Goal: Complete application form

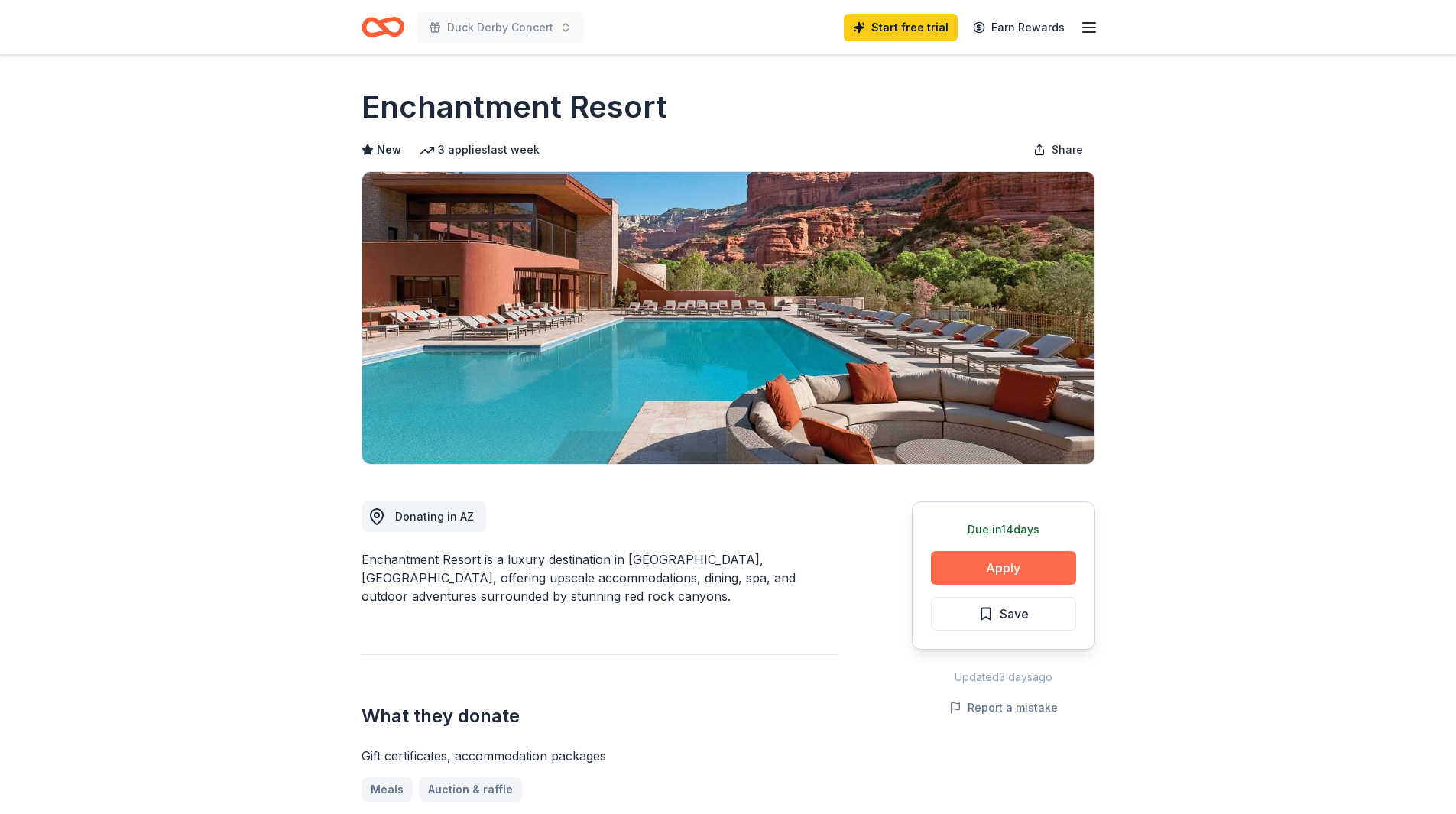
click at [1017, 566] on button "Apply" at bounding box center [1003, 567] width 145 height 33
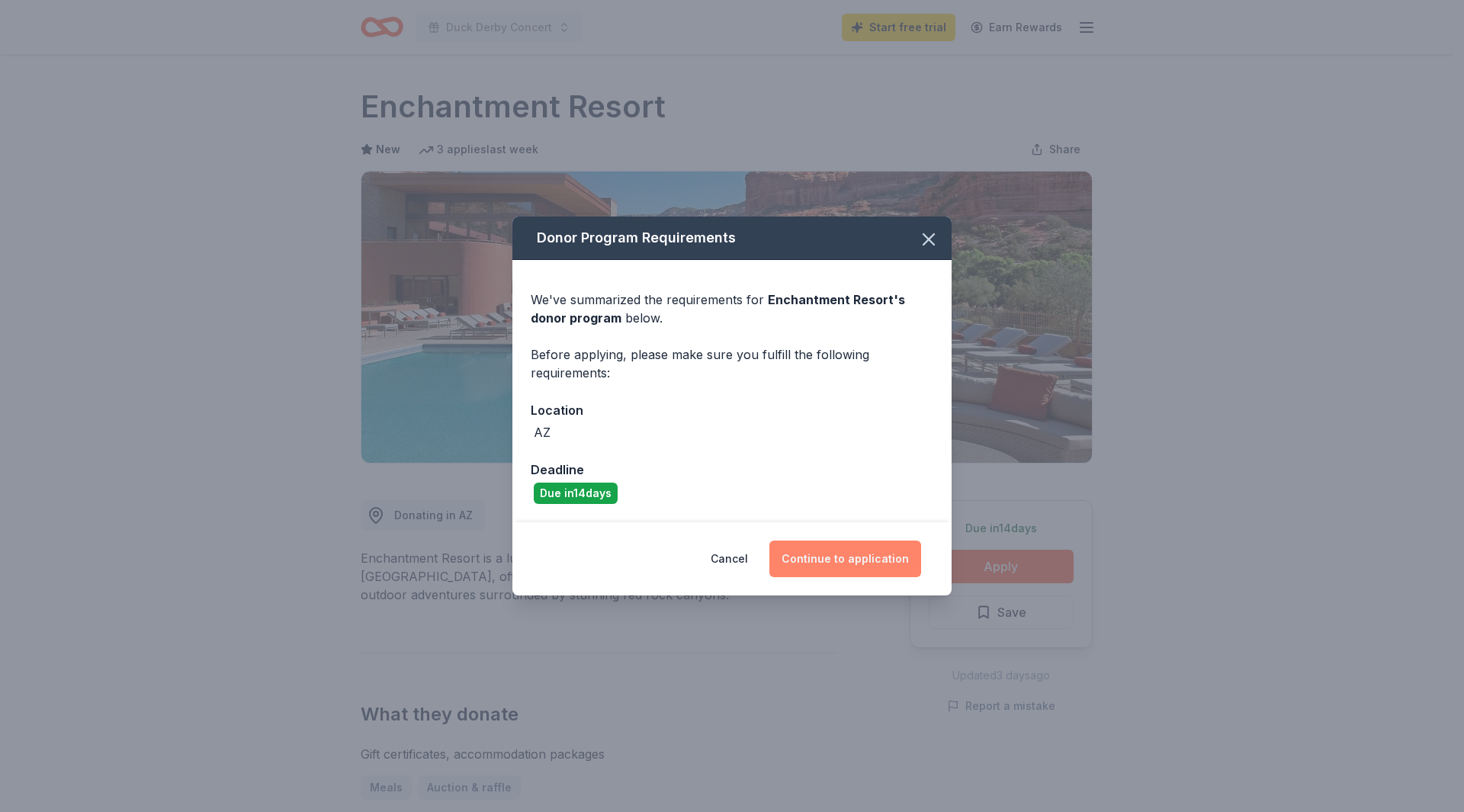
click at [880, 569] on button "Continue to application" at bounding box center [846, 559] width 152 height 36
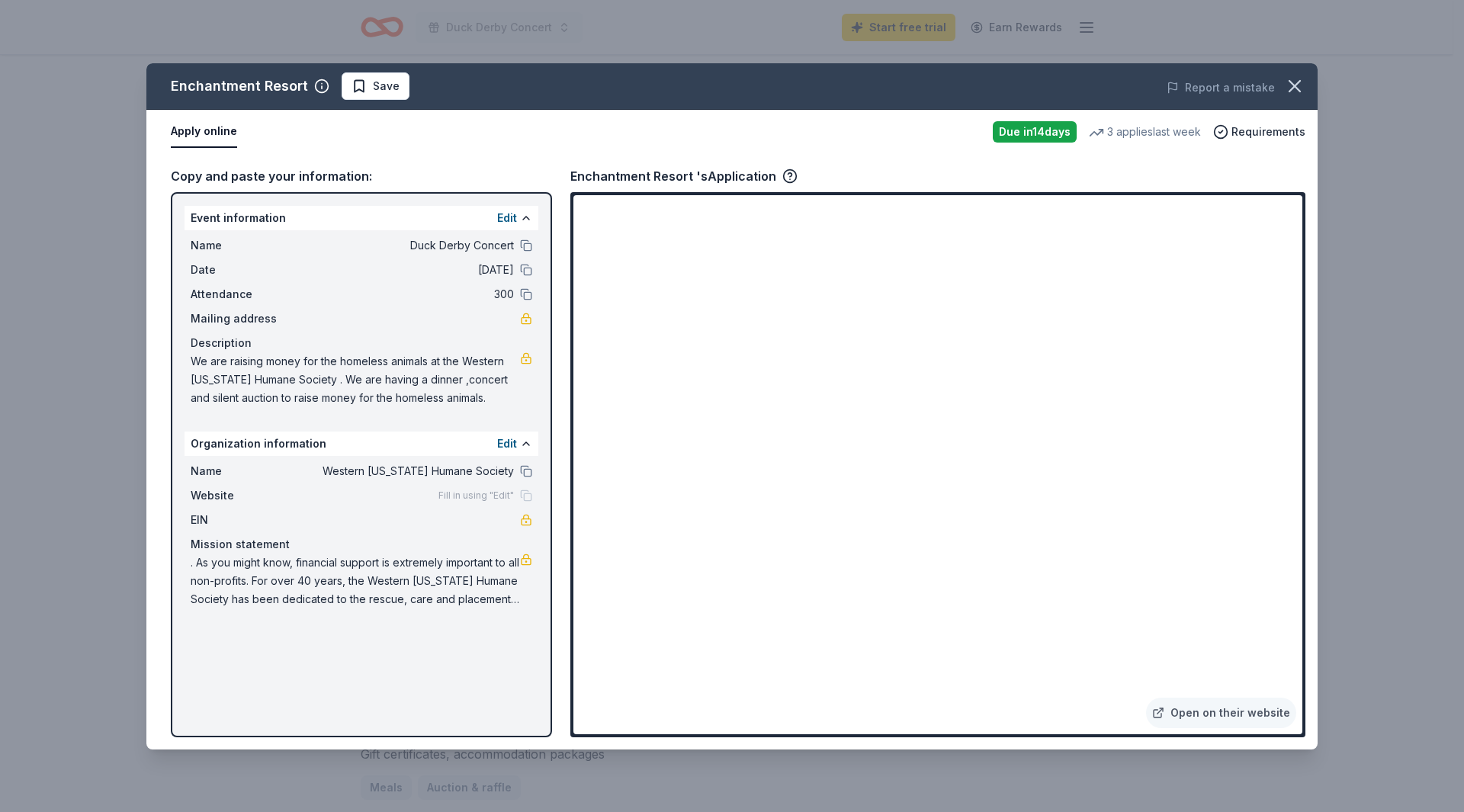
click at [260, 174] on div "Copy and paste your information:" at bounding box center [361, 176] width 381 height 20
drag, startPoint x: 184, startPoint y: 212, endPoint x: 432, endPoint y: 661, distance: 512.9
click at [432, 661] on div "Event information Edit Name Duck Derby Concert Date [DATE] Attendance 300 Maili…" at bounding box center [361, 464] width 381 height 545
drag, startPoint x: 328, startPoint y: 73, endPoint x: 348, endPoint y: 81, distance: 21.5
click at [333, 78] on div "Enchantment Resort Save" at bounding box center [498, 85] width 703 height 27
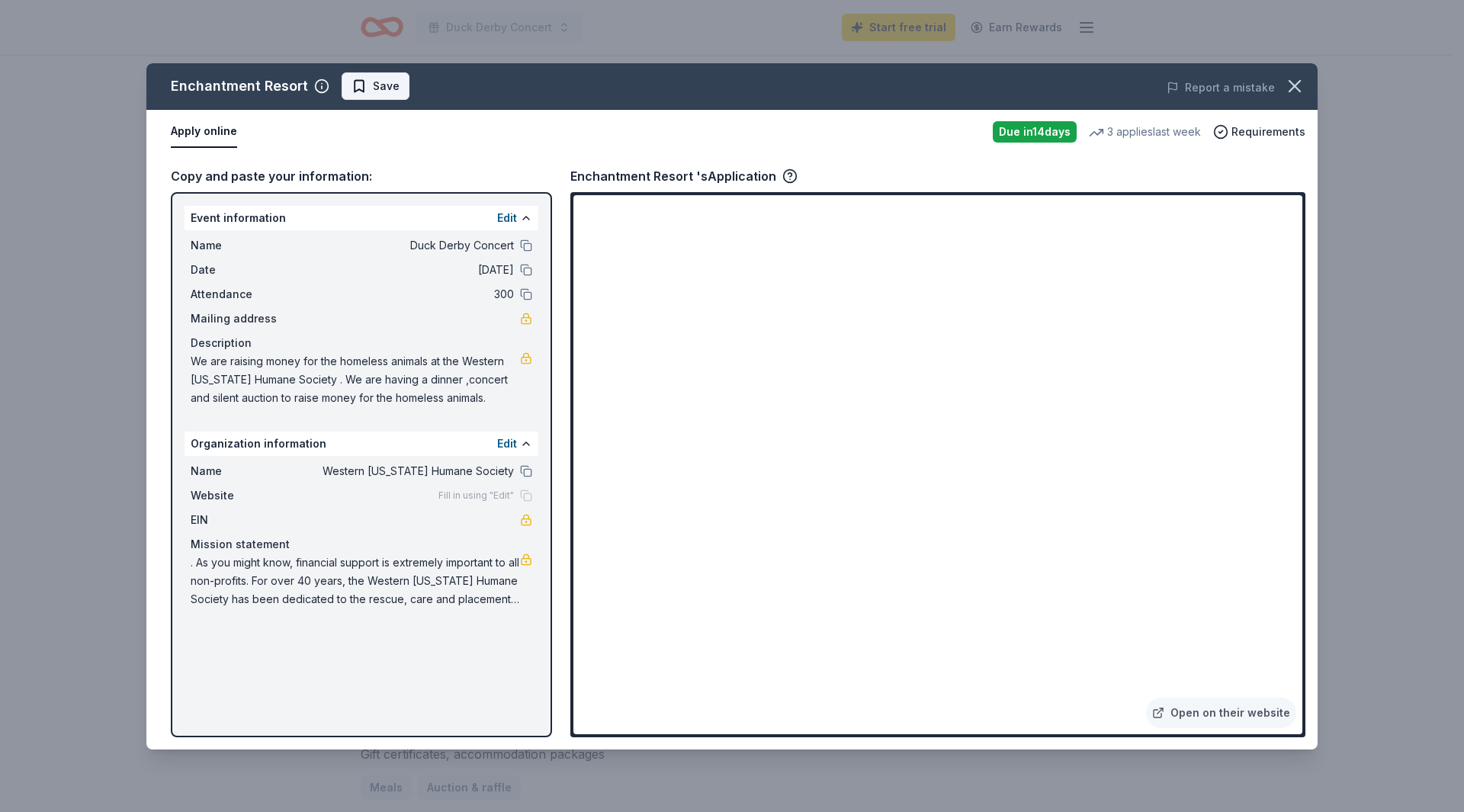
click at [373, 77] on span "Save" at bounding box center [386, 86] width 26 height 19
click at [212, 134] on button "Apply online" at bounding box center [204, 132] width 67 height 32
click at [186, 129] on button "Apply online" at bounding box center [204, 132] width 67 height 32
click at [1258, 132] on span "Requirements" at bounding box center [1268, 132] width 74 height 19
click at [1258, 132] on span "Requirements" at bounding box center [1268, 132] width 74 height 19
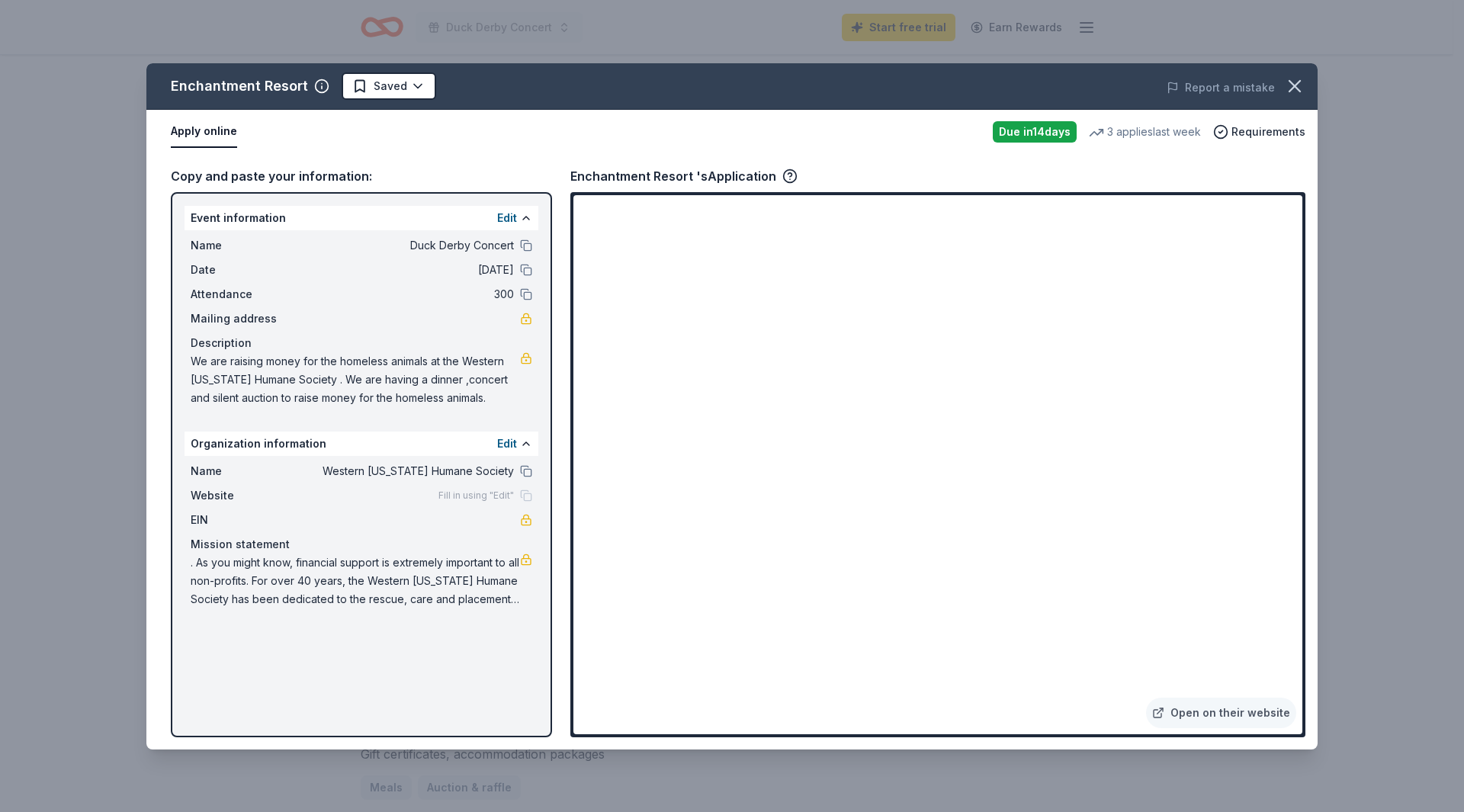
click at [1138, 131] on div "3 applies last week" at bounding box center [1145, 132] width 112 height 19
click at [1044, 135] on div "Due [DATE]" at bounding box center [1035, 132] width 84 height 22
click at [234, 89] on div "Enchantment Resort" at bounding box center [239, 85] width 137 height 24
click at [202, 133] on button "Apply online" at bounding box center [204, 132] width 67 height 32
click at [218, 192] on div "Event information Edit Name Duck Derby Concert Date [DATE] Attendance 300 Maili…" at bounding box center [361, 464] width 381 height 545
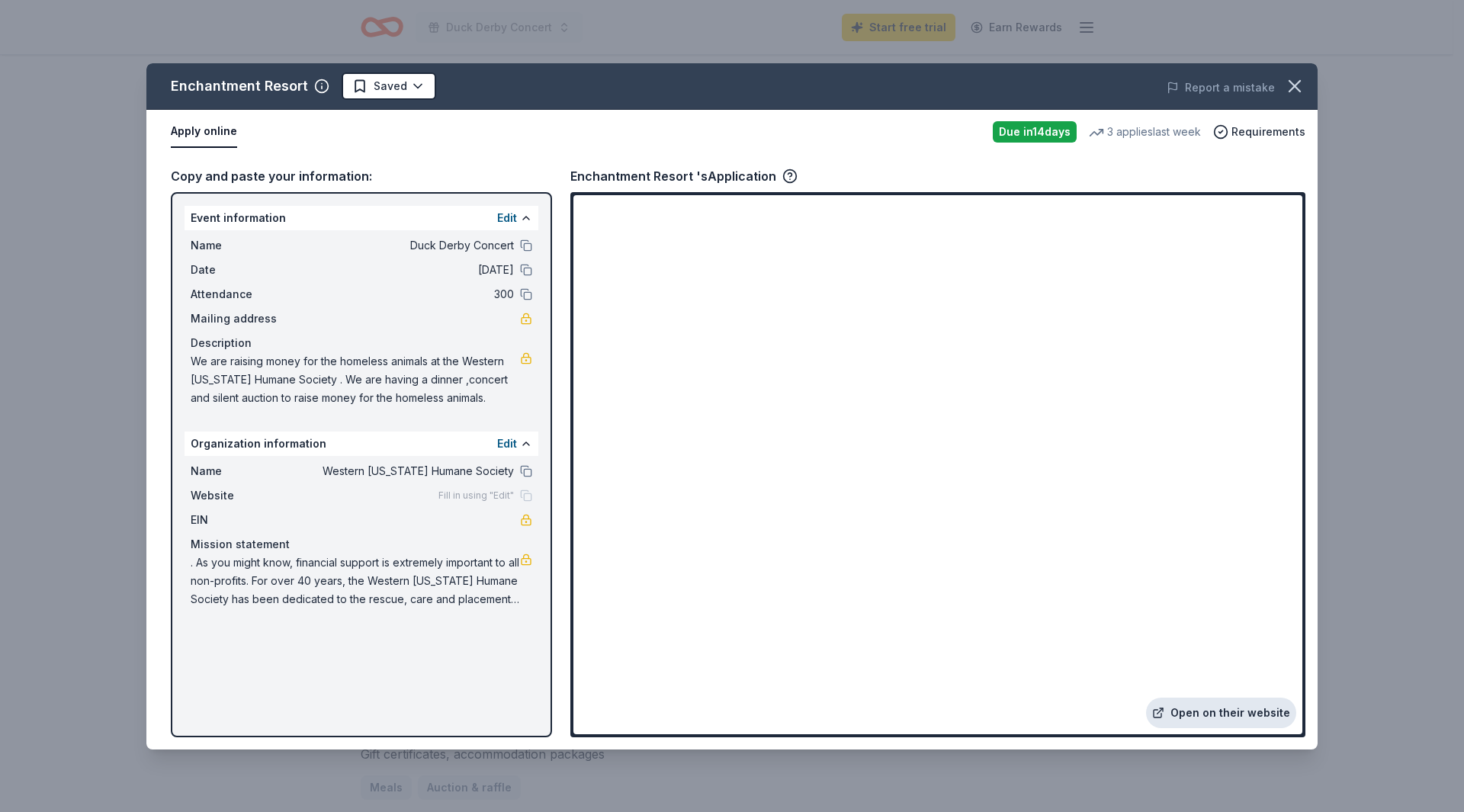
click at [1207, 715] on link "Open on their website" at bounding box center [1221, 712] width 150 height 30
click at [200, 133] on button "Apply online" at bounding box center [204, 132] width 67 height 32
click at [190, 128] on button "Apply online" at bounding box center [204, 132] width 67 height 32
click at [178, 175] on div "Copy and paste your information:" at bounding box center [361, 176] width 381 height 20
click at [250, 176] on div "Copy and paste your information:" at bounding box center [361, 176] width 381 height 20
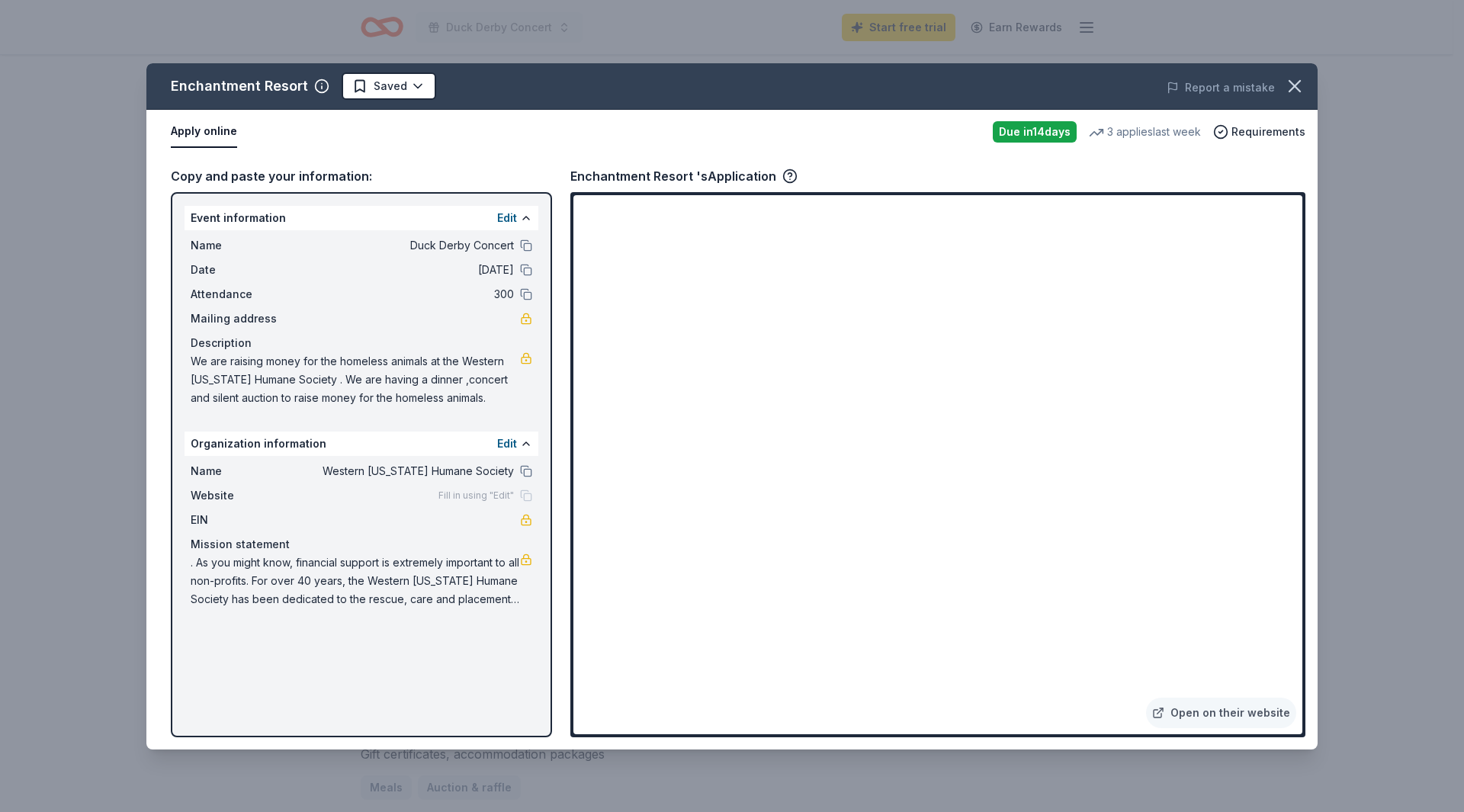
drag, startPoint x: 460, startPoint y: 631, endPoint x: 175, endPoint y: 248, distance: 477.4
drag, startPoint x: 622, startPoint y: 352, endPoint x: 284, endPoint y: 244, distance: 354.8
drag, startPoint x: 284, startPoint y: 244, endPoint x: 181, endPoint y: 211, distance: 108.2
drag, startPoint x: 184, startPoint y: 209, endPoint x: 422, endPoint y: 611, distance: 467.2
drag, startPoint x: 422, startPoint y: 611, endPoint x: 1243, endPoint y: 163, distance: 935.3
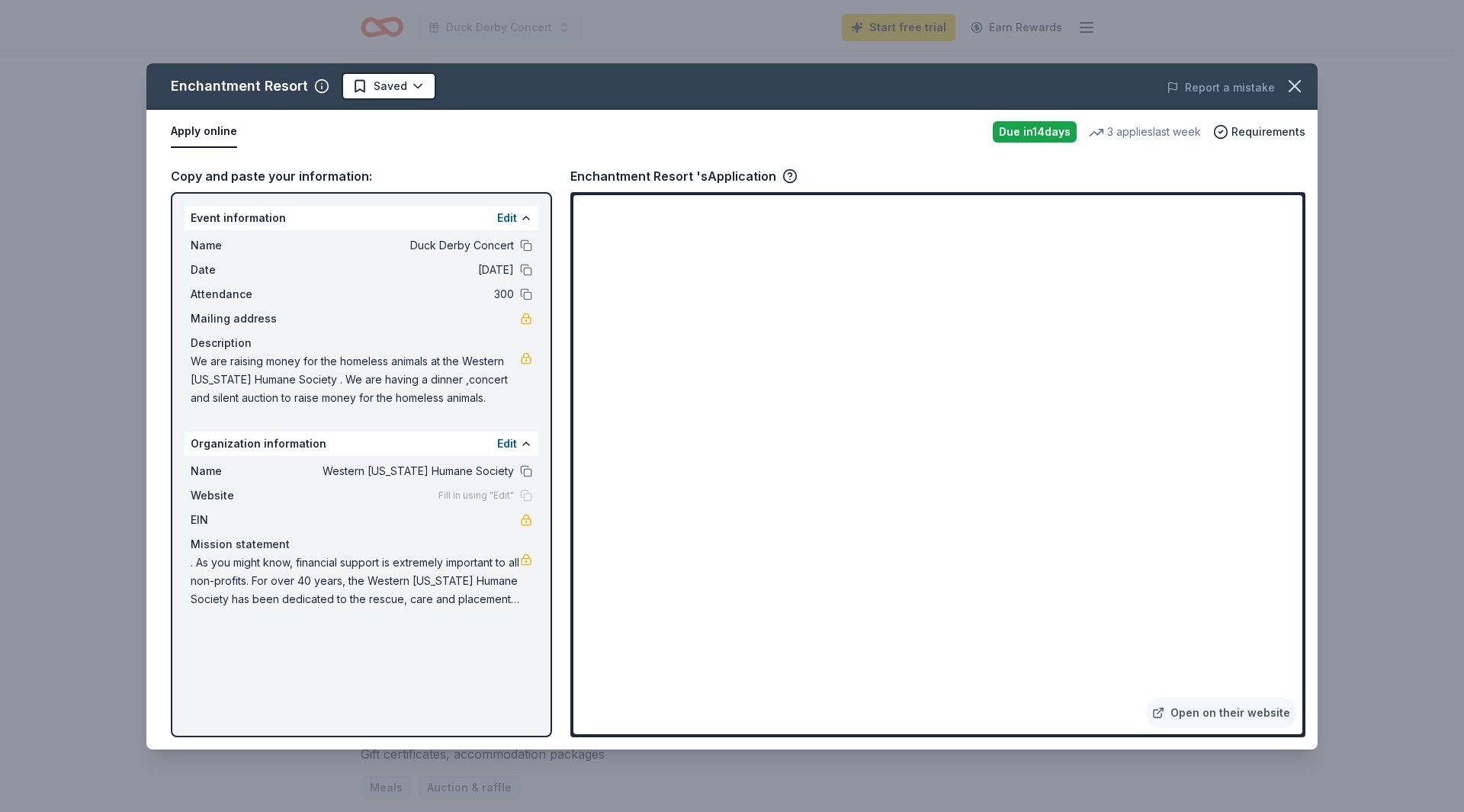
click at [1243, 163] on div "Copy and paste your information: Event information Edit Name Duck Derby Concert…" at bounding box center [732, 452] width 1171 height 595
click at [1085, 132] on div "Due [DATE] 3 applies last week Requirements" at bounding box center [1149, 132] width 312 height 22
click at [997, 129] on div "Due [DATE]" at bounding box center [1035, 132] width 84 height 22
click at [1134, 127] on div "3 applies last week" at bounding box center [1145, 132] width 112 height 19
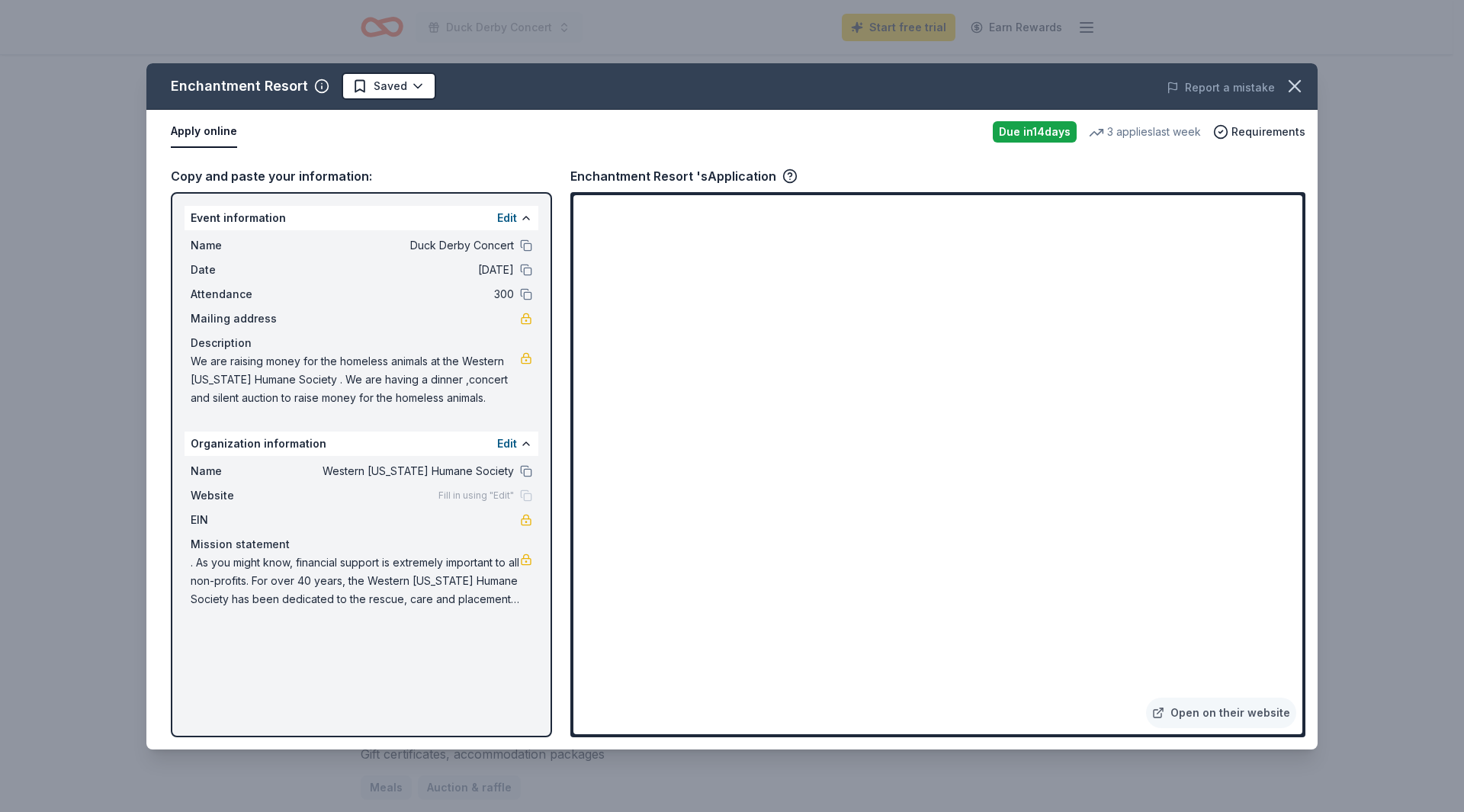
click at [1310, 119] on div "Apply online Due [DATE] 3 applies last week Requirements" at bounding box center [732, 132] width 1171 height 44
click at [1273, 124] on span "Requirements" at bounding box center [1268, 132] width 74 height 19
click at [1133, 220] on li "You are located within the following areas: "AZ"" at bounding box center [1151, 214] width 246 height 19
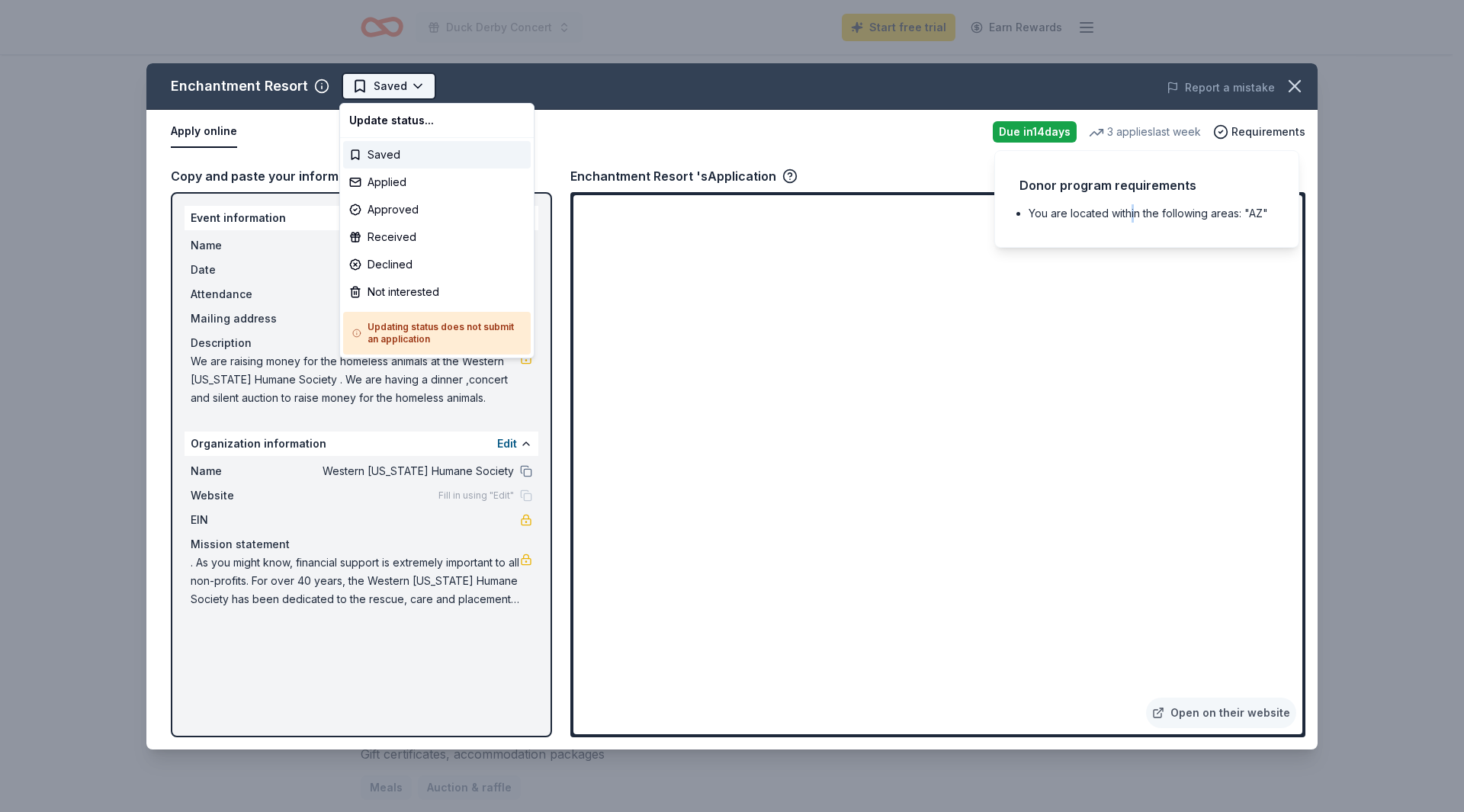
click at [402, 72] on html "Duck Derby Concert Start free trial Earn Rewards Due [DATE] Share Enchantment R…" at bounding box center [732, 406] width 1464 height 812
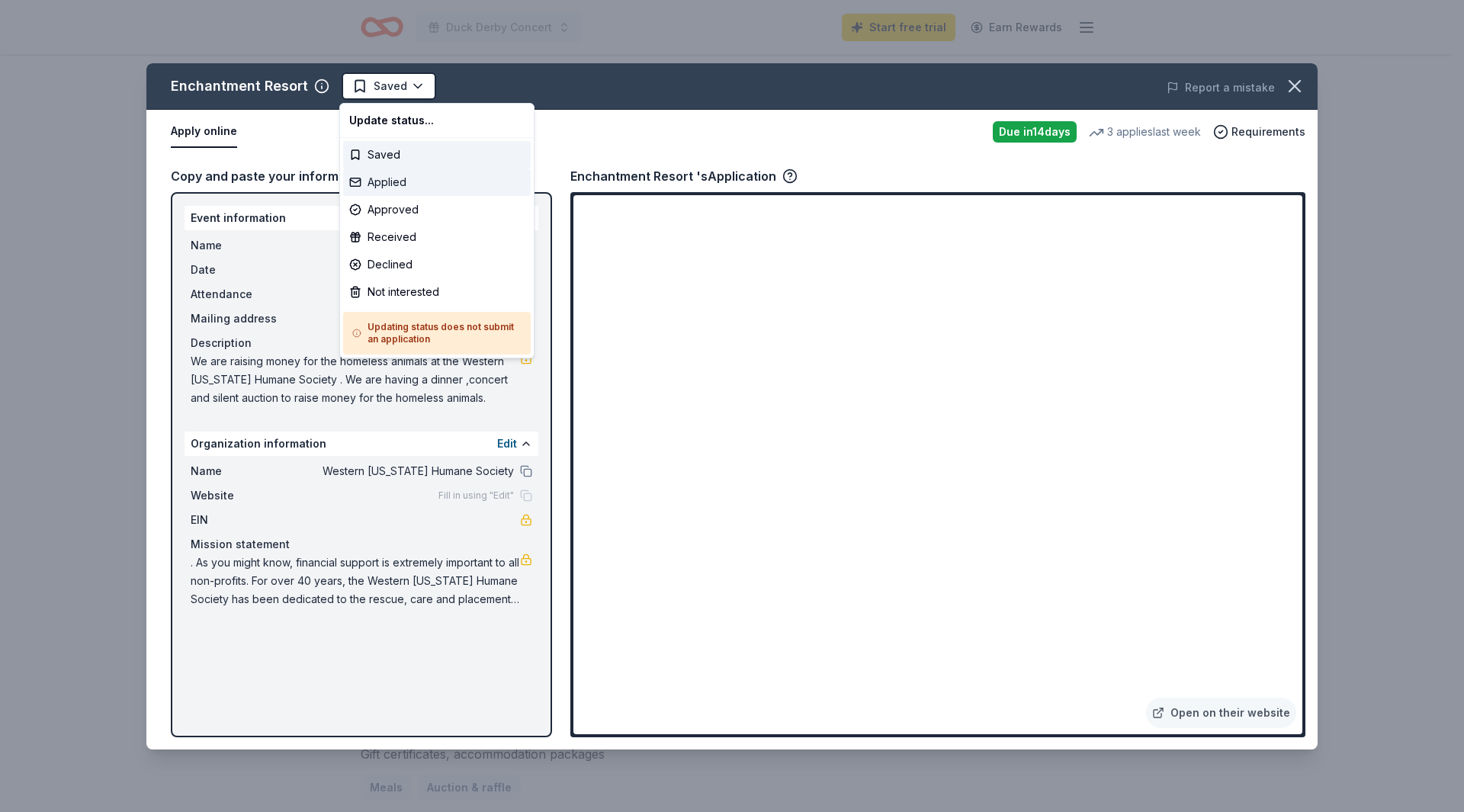
click at [378, 183] on div "Applied" at bounding box center [437, 181] width 188 height 27
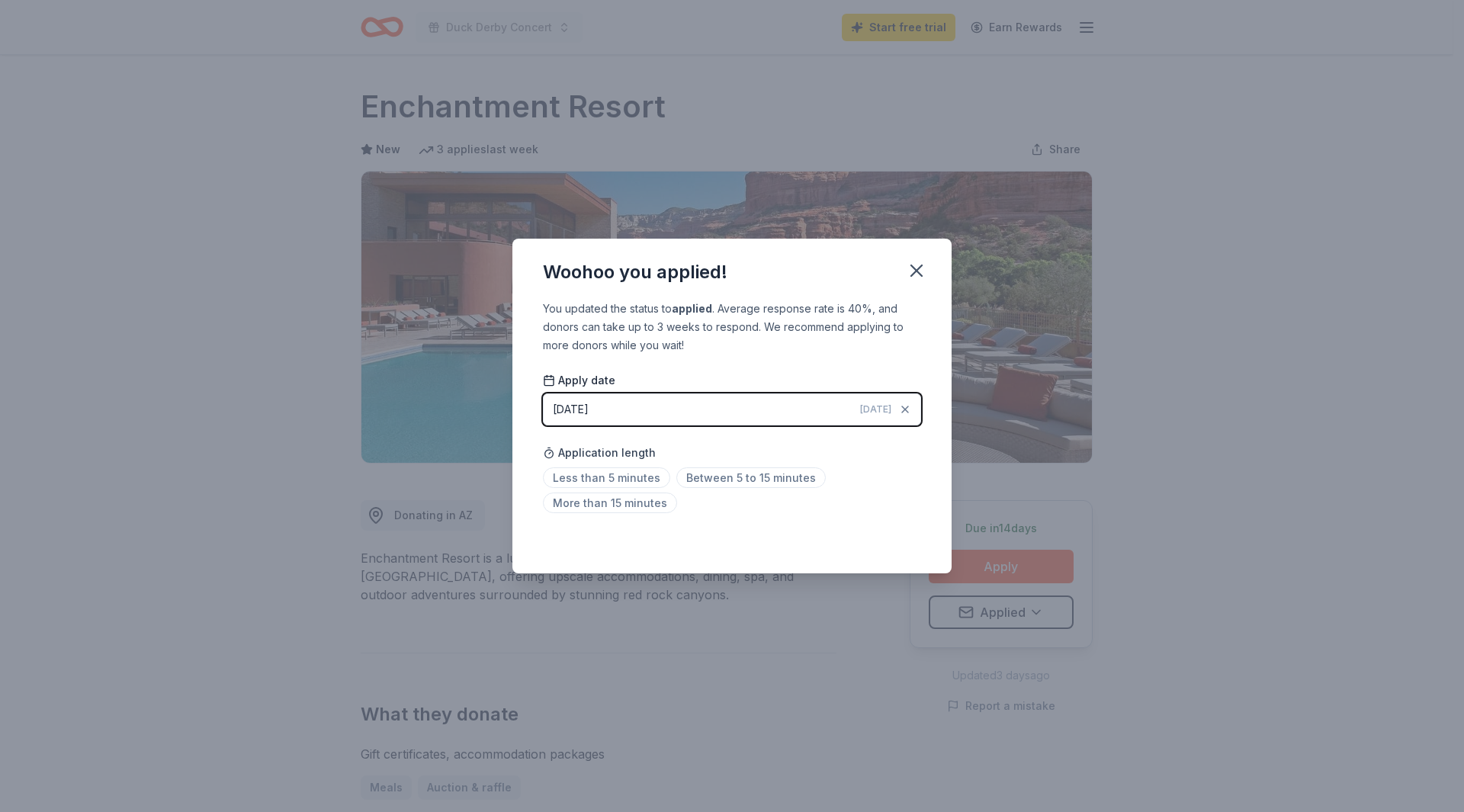
click at [679, 404] on button "[DATE] [DATE]" at bounding box center [732, 409] width 378 height 32
